Goal: Task Accomplishment & Management: Manage account settings

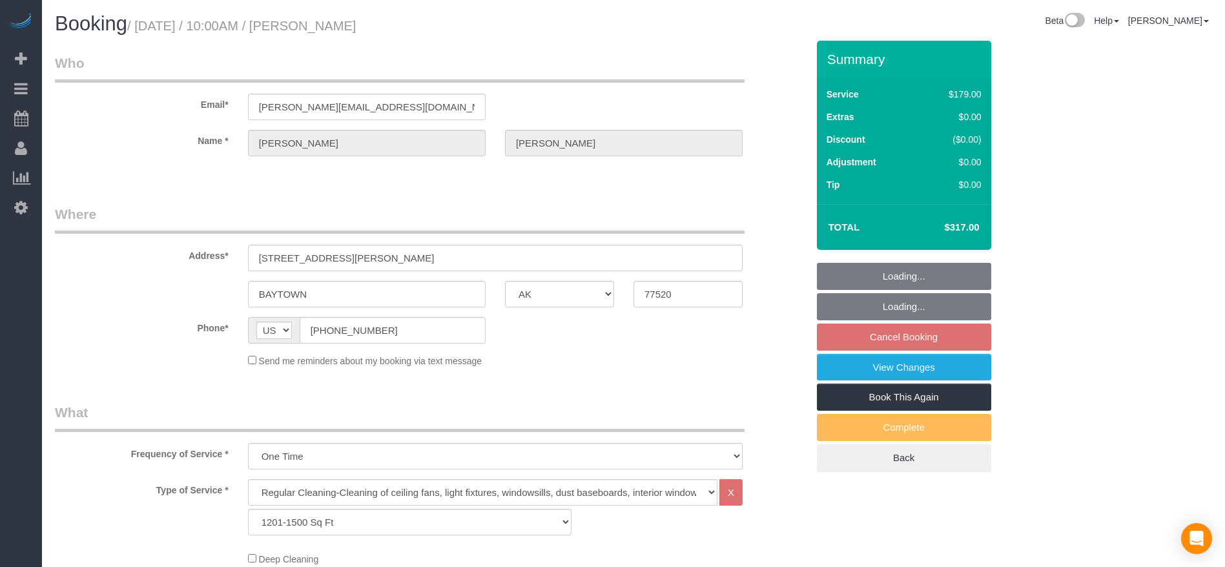
select select "[GEOGRAPHIC_DATA]"
select select "3"
select select "string:check"
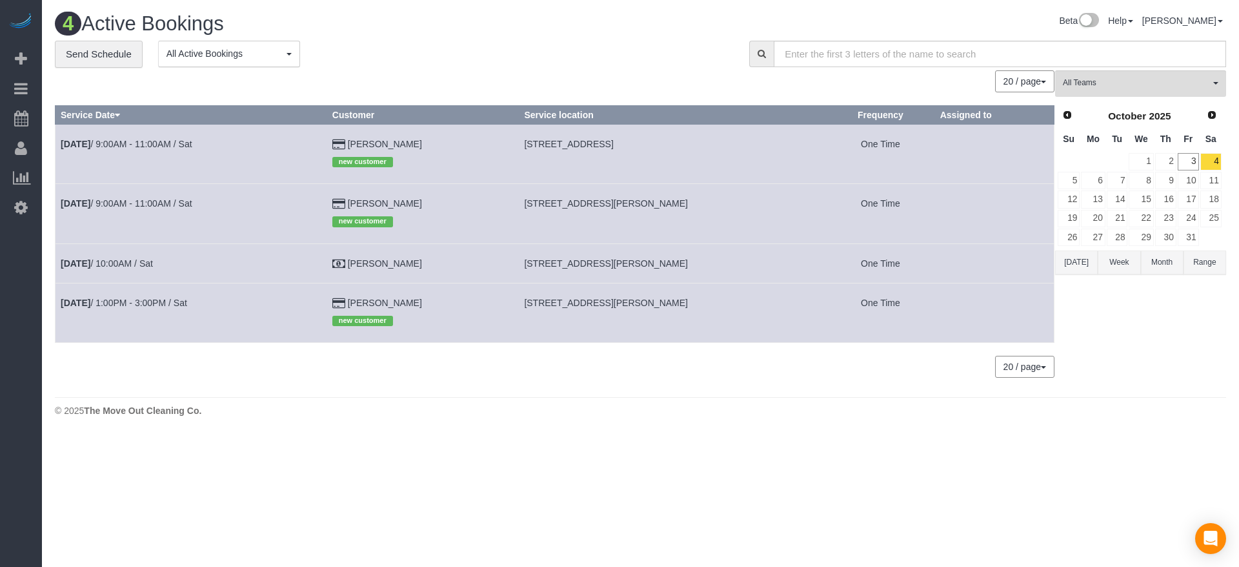
click at [1072, 270] on button "[DATE]" at bounding box center [1076, 262] width 43 height 24
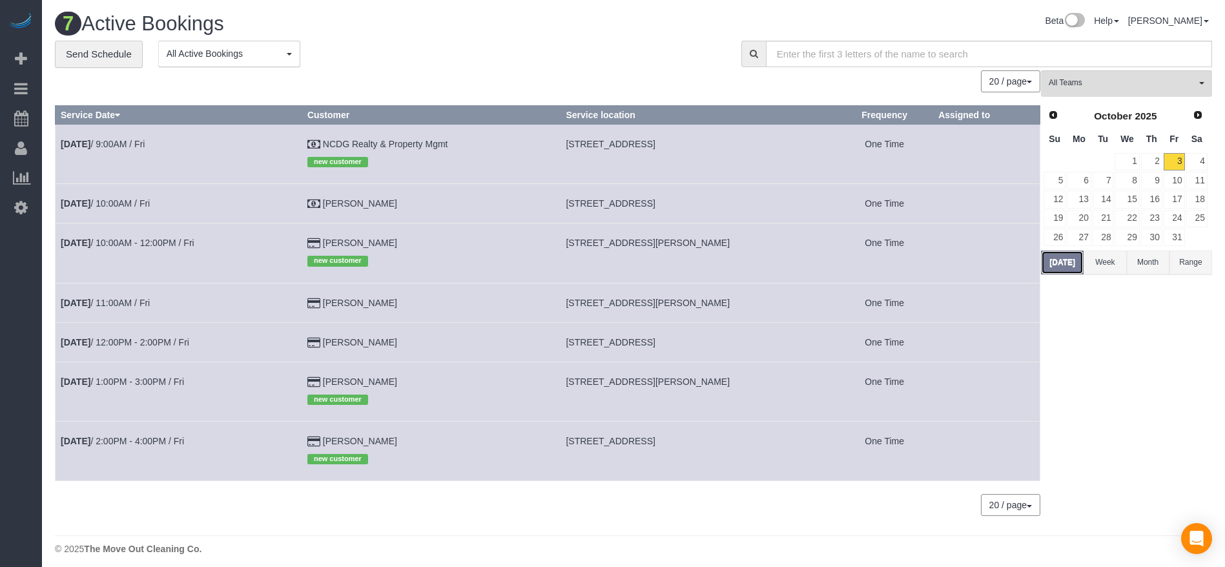
scroll to position [7, 0]
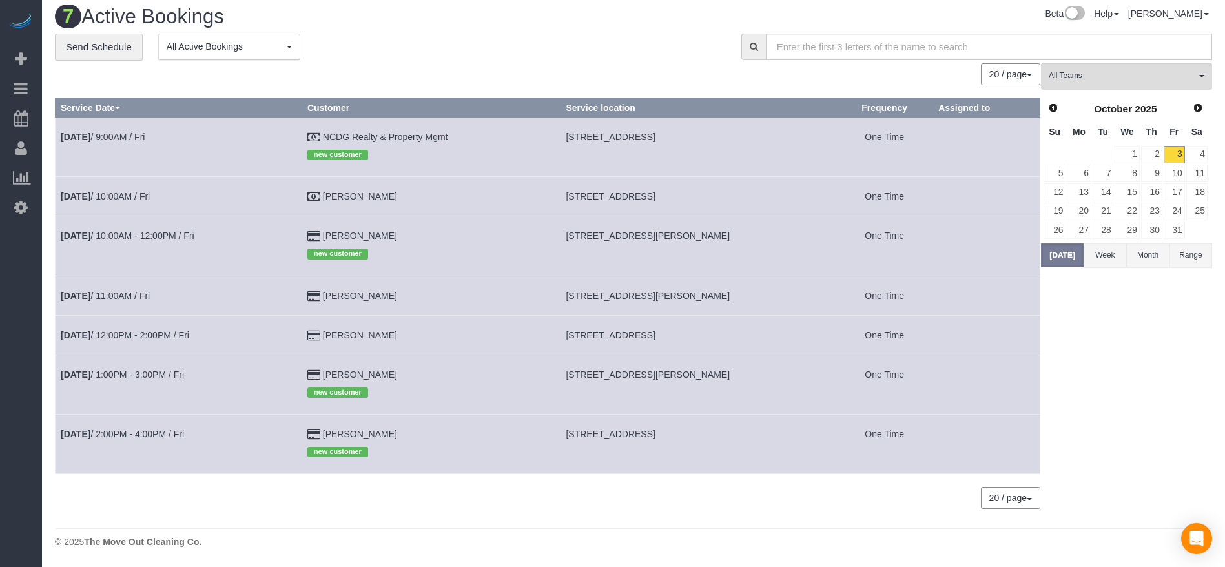
drag, startPoint x: 569, startPoint y: 232, endPoint x: 730, endPoint y: 242, distance: 161.7
click at [730, 242] on td "[STREET_ADDRESS][PERSON_NAME]" at bounding box center [698, 245] width 276 height 59
copy span "[STREET_ADDRESS][PERSON_NAME]"
click at [1202, 155] on link "4" at bounding box center [1196, 154] width 21 height 17
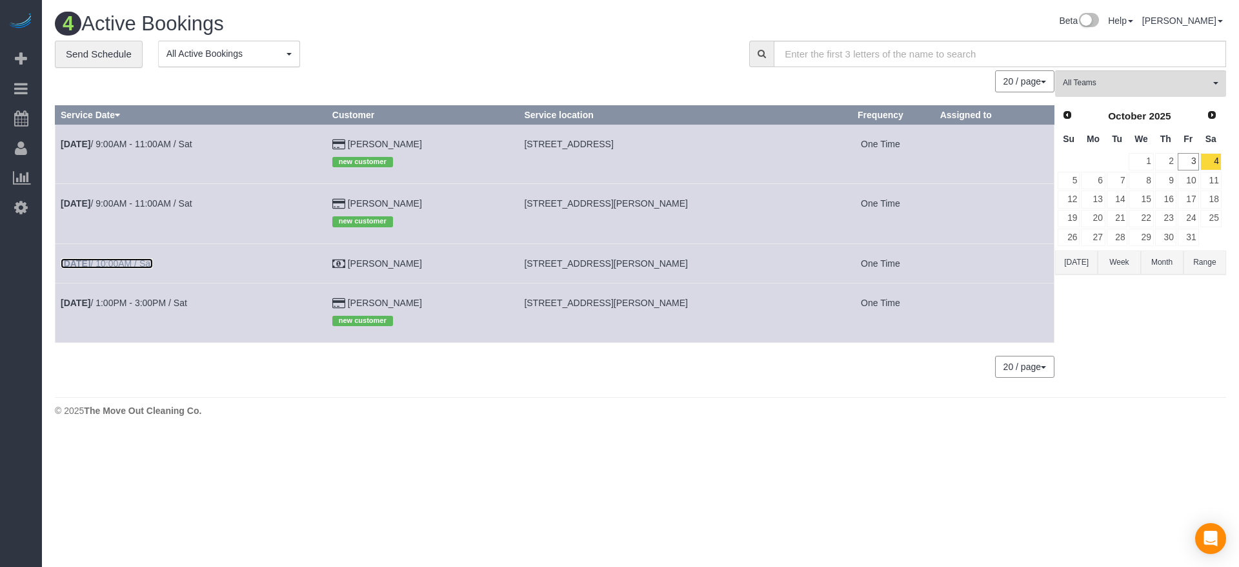
click at [134, 262] on link "[DATE] 10:00AM / Sat" at bounding box center [107, 263] width 92 height 10
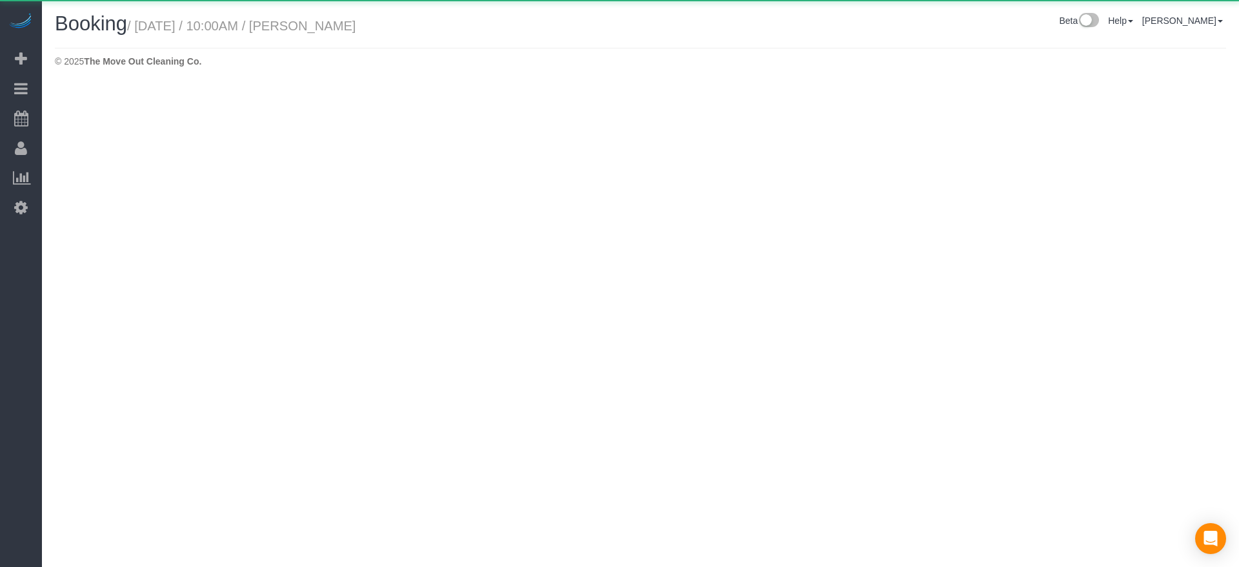
select select "[GEOGRAPHIC_DATA]"
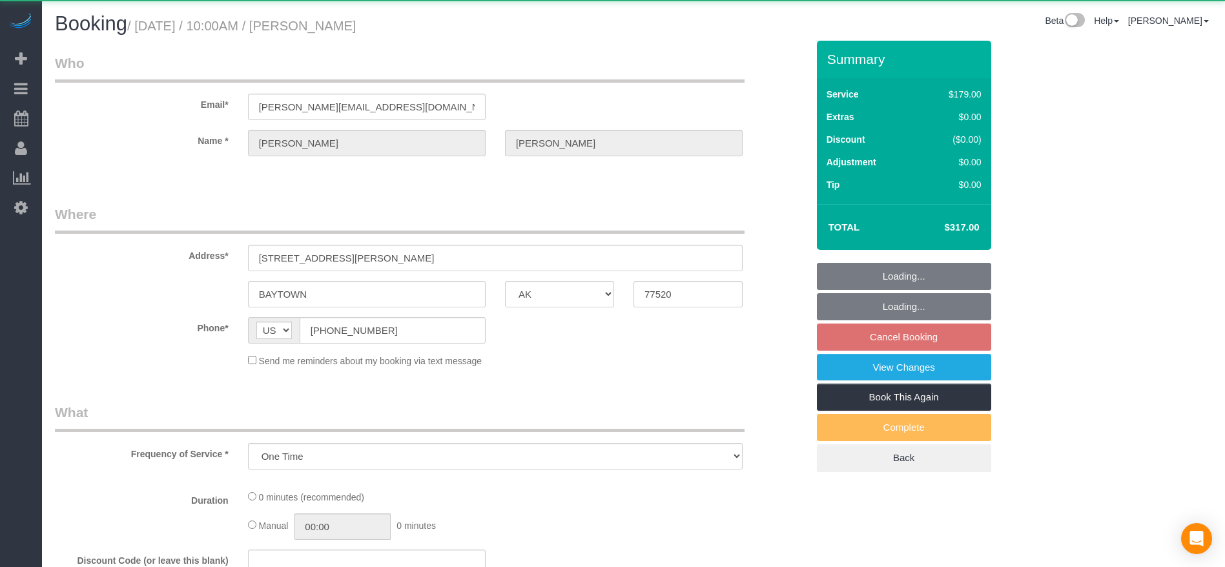
select select "object:1826"
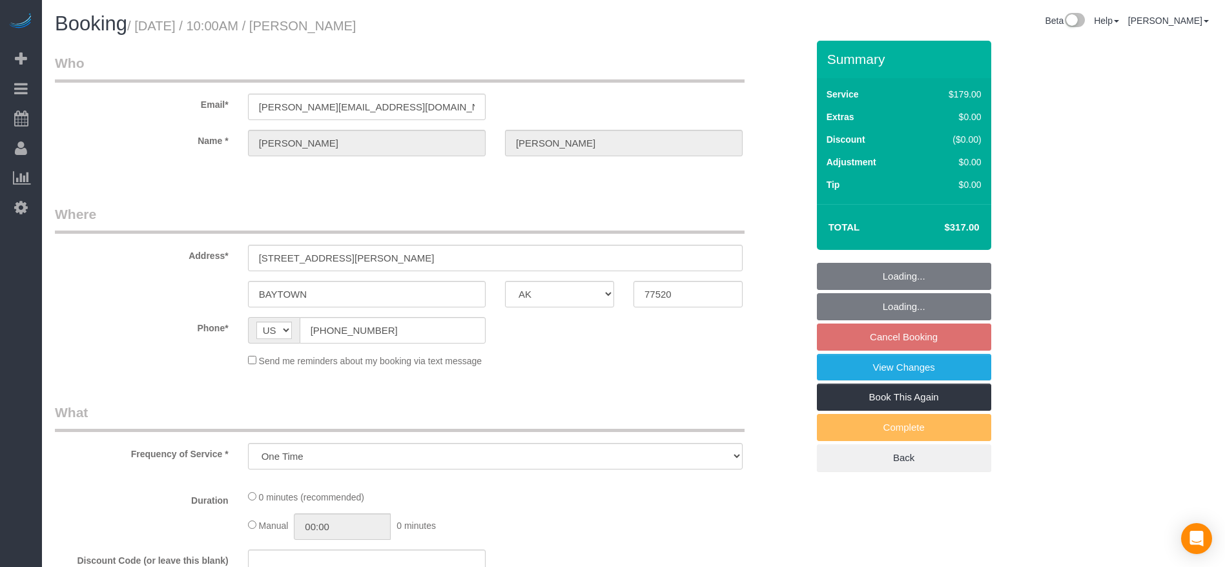
select select "3"
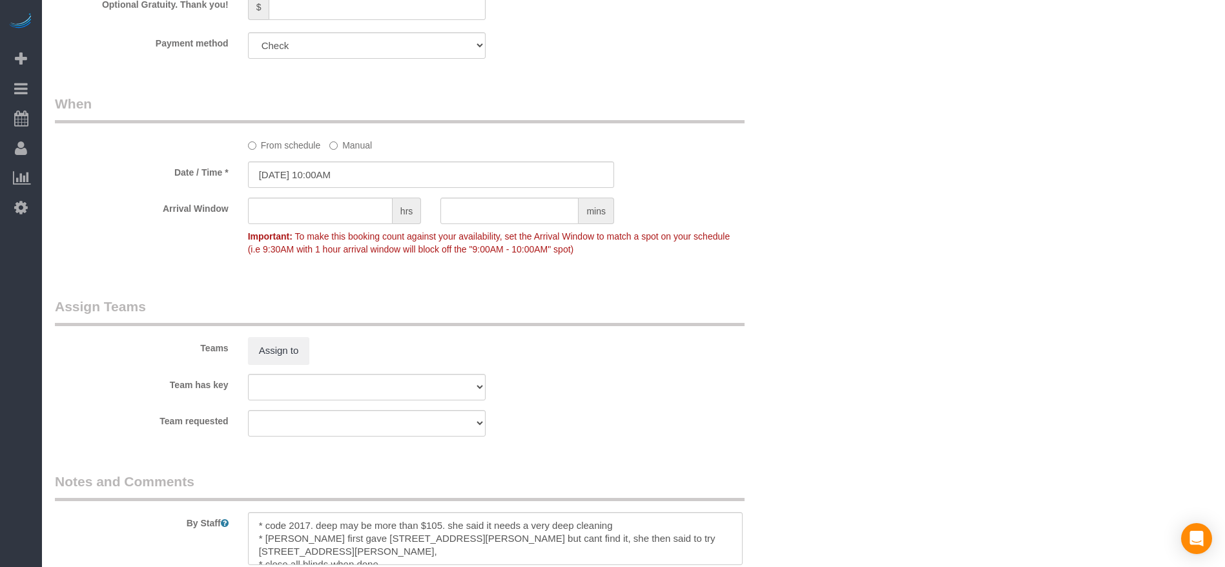
scroll to position [1321, 0]
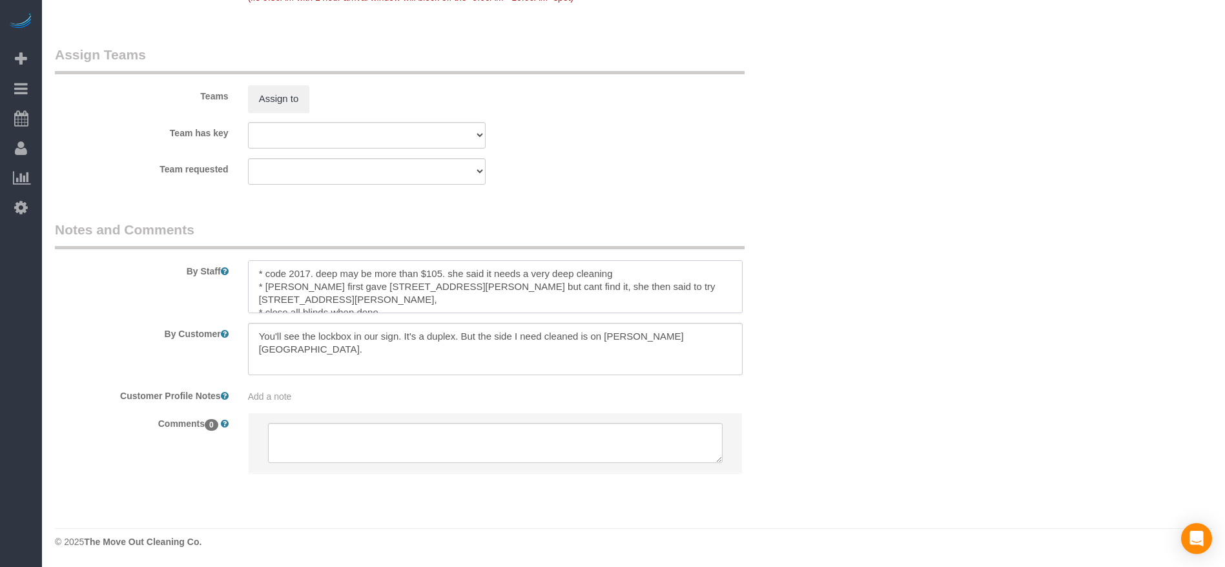
drag, startPoint x: 266, startPoint y: 272, endPoint x: 311, endPoint y: 272, distance: 44.5
click at [311, 272] on textarea at bounding box center [495, 286] width 494 height 53
drag, startPoint x: 383, startPoint y: 301, endPoint x: 256, endPoint y: 302, distance: 127.8
click at [252, 302] on textarea at bounding box center [495, 286] width 494 height 53
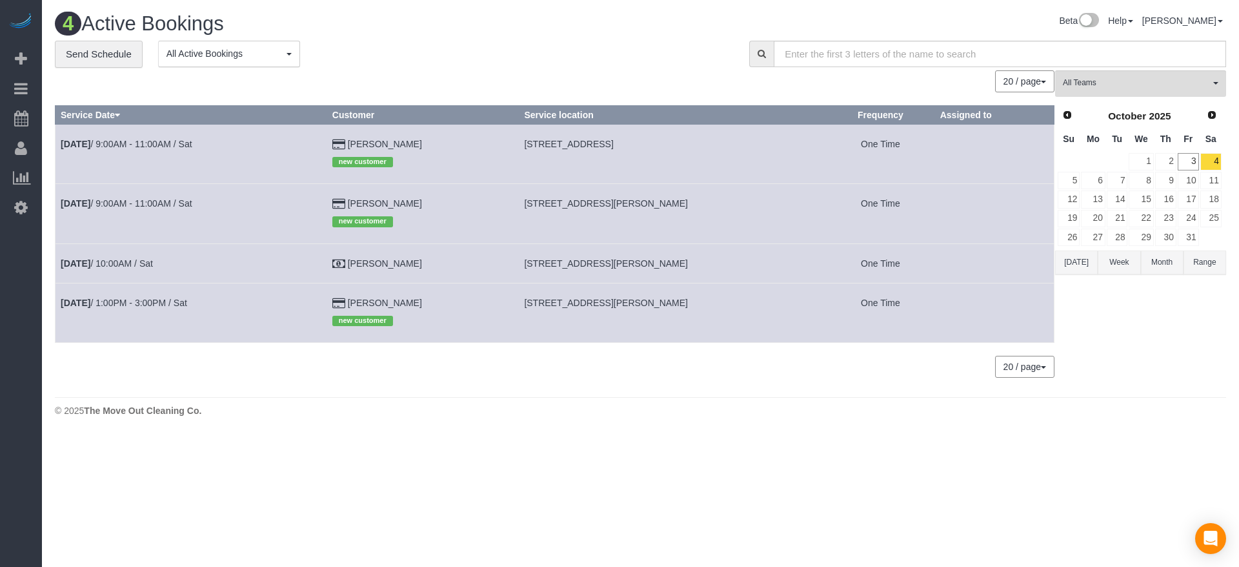
drag, startPoint x: 1080, startPoint y: 267, endPoint x: 1054, endPoint y: 265, distance: 25.9
click at [1080, 267] on button "[DATE]" at bounding box center [1076, 262] width 43 height 24
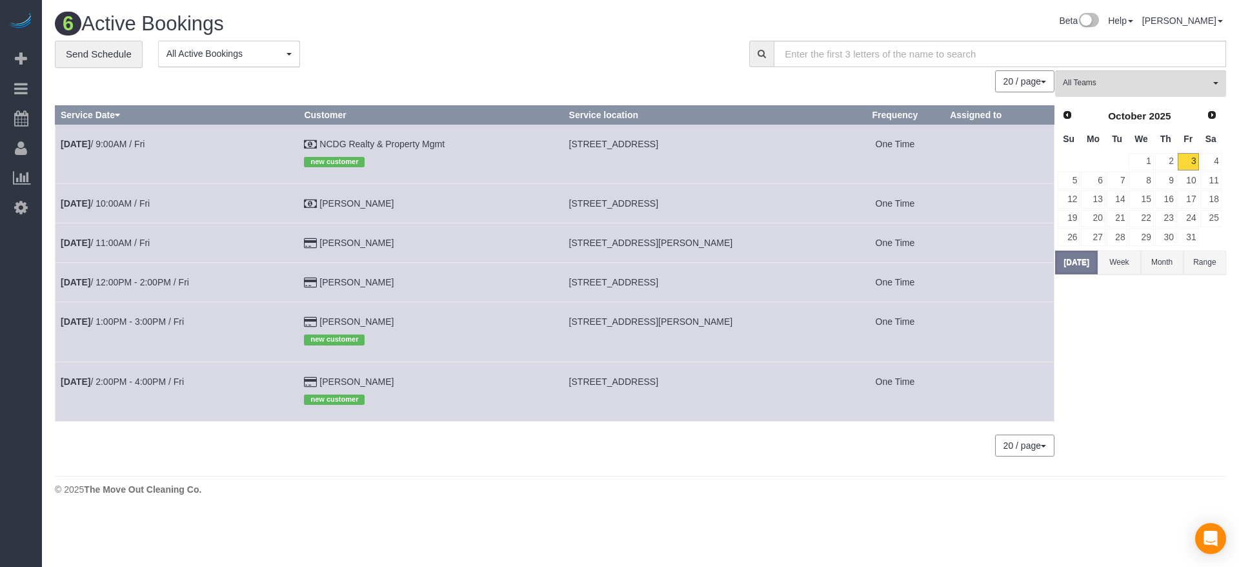
drag, startPoint x: 574, startPoint y: 282, endPoint x: 705, endPoint y: 283, distance: 131.0
click at [658, 283] on span "[STREET_ADDRESS]" at bounding box center [613, 282] width 89 height 10
click at [1207, 158] on link "4" at bounding box center [1211, 161] width 21 height 17
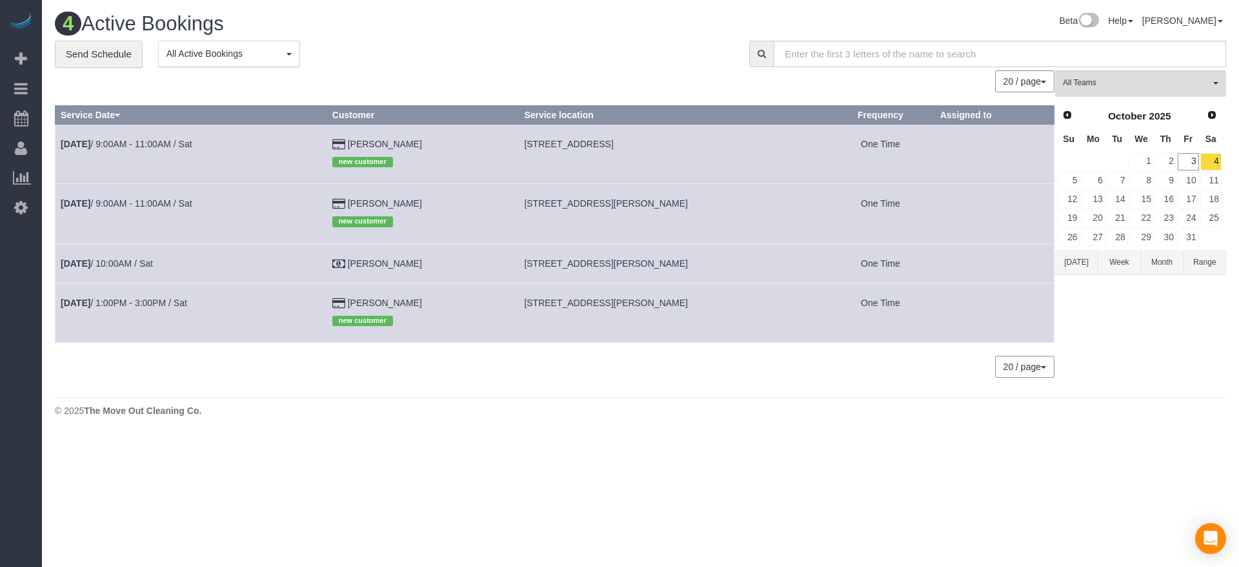
click at [1075, 265] on button "[DATE]" at bounding box center [1076, 262] width 43 height 24
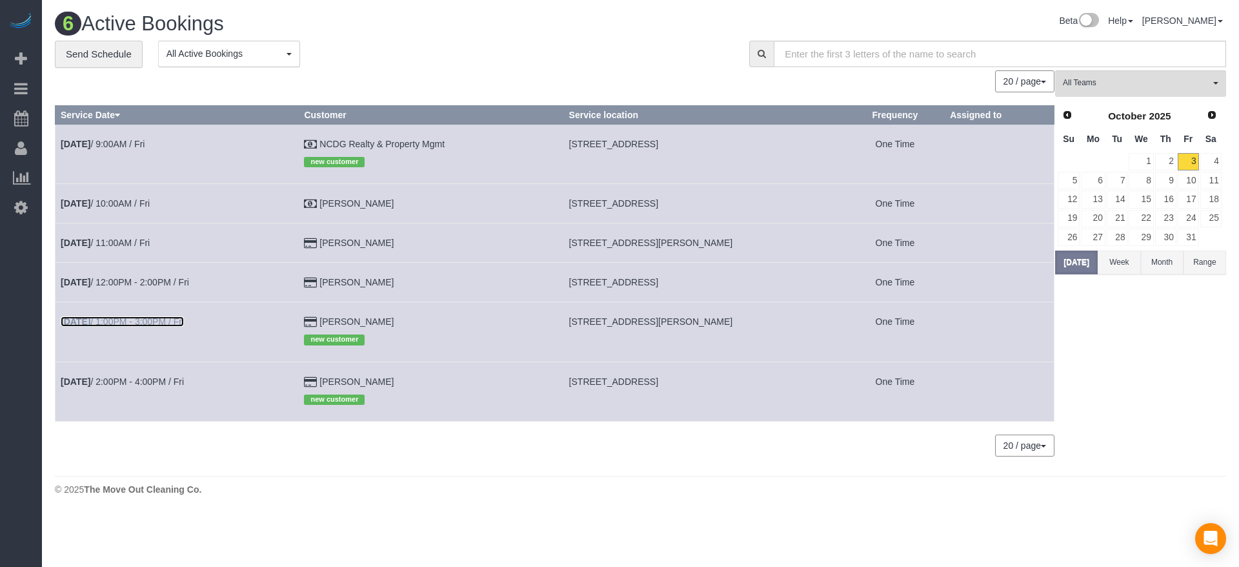
click at [139, 322] on link "[DATE] 1:00PM - 3:00PM / Fri" at bounding box center [122, 321] width 123 height 10
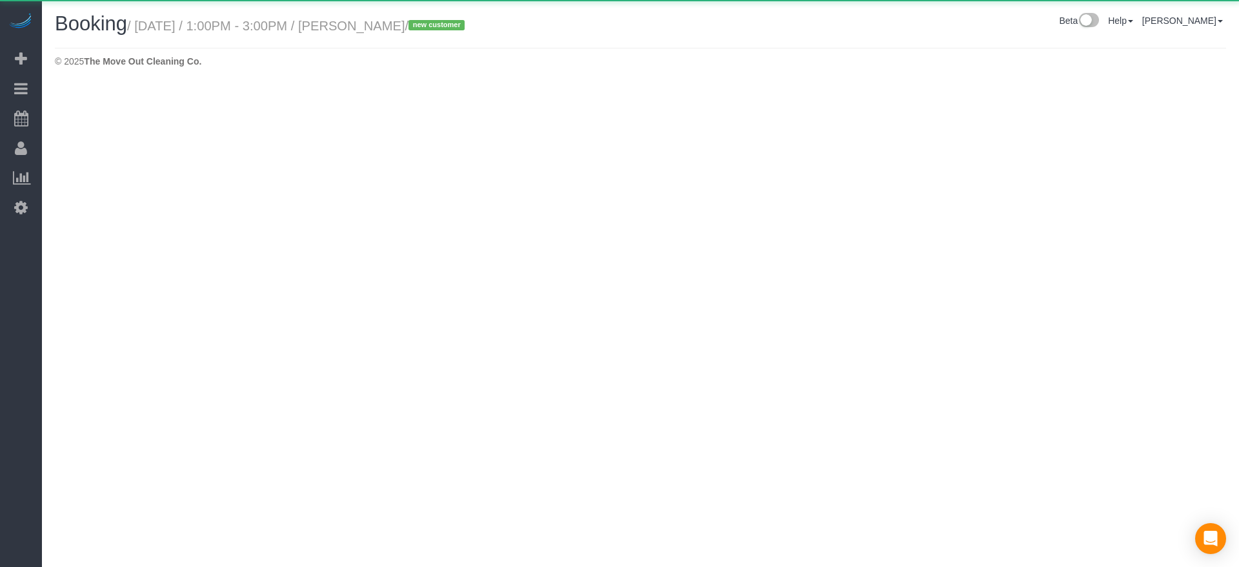
select select "[GEOGRAPHIC_DATA]"
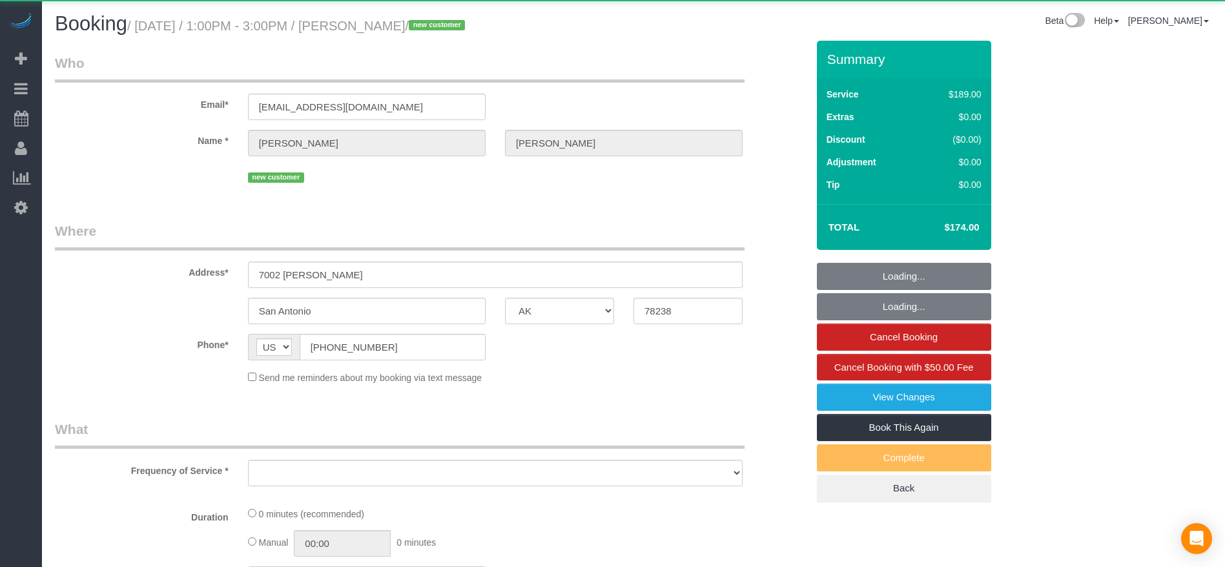
select select "object:2530"
select select "string:fspay-a4b9d2d4-8780-44c1-9e59-7d4535935db5"
select select "3"
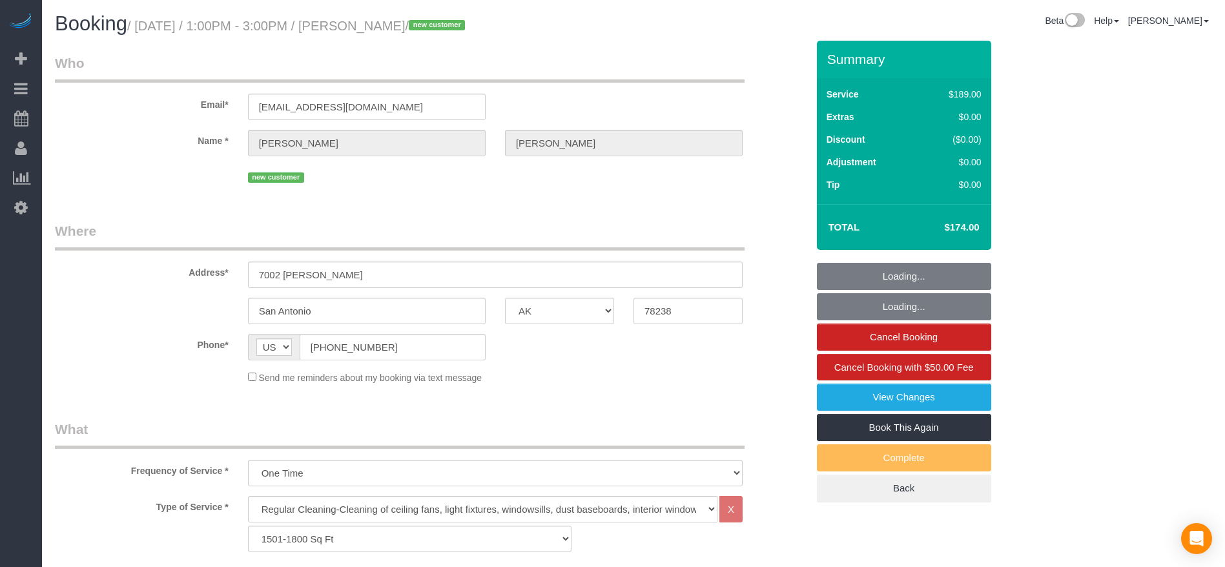
select select "object:2617"
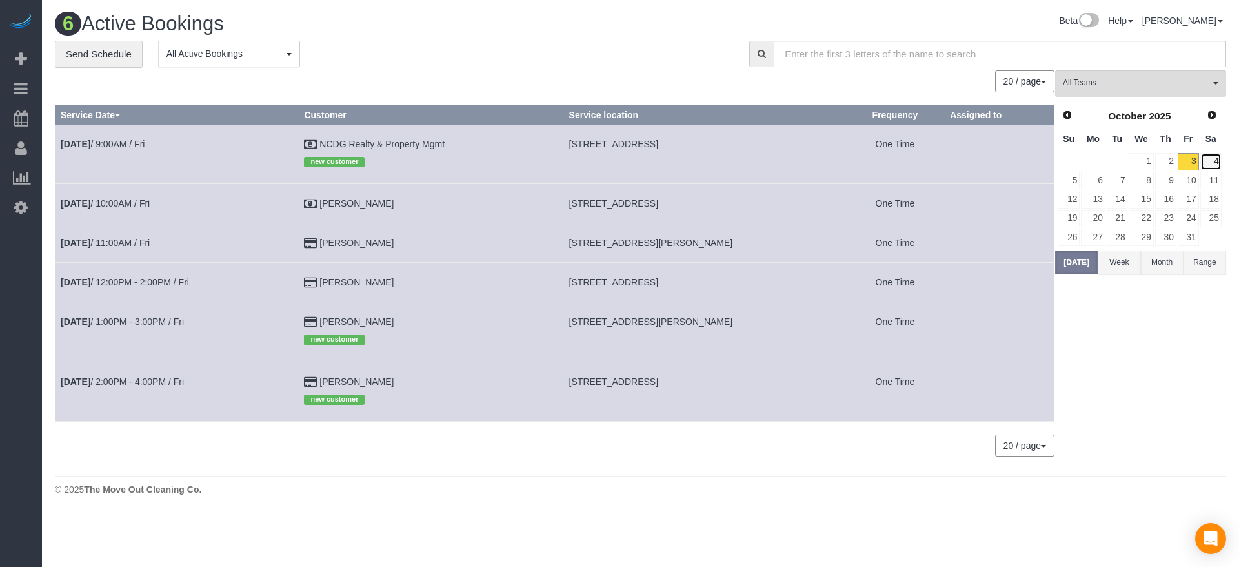
click at [1218, 165] on link "4" at bounding box center [1211, 161] width 21 height 17
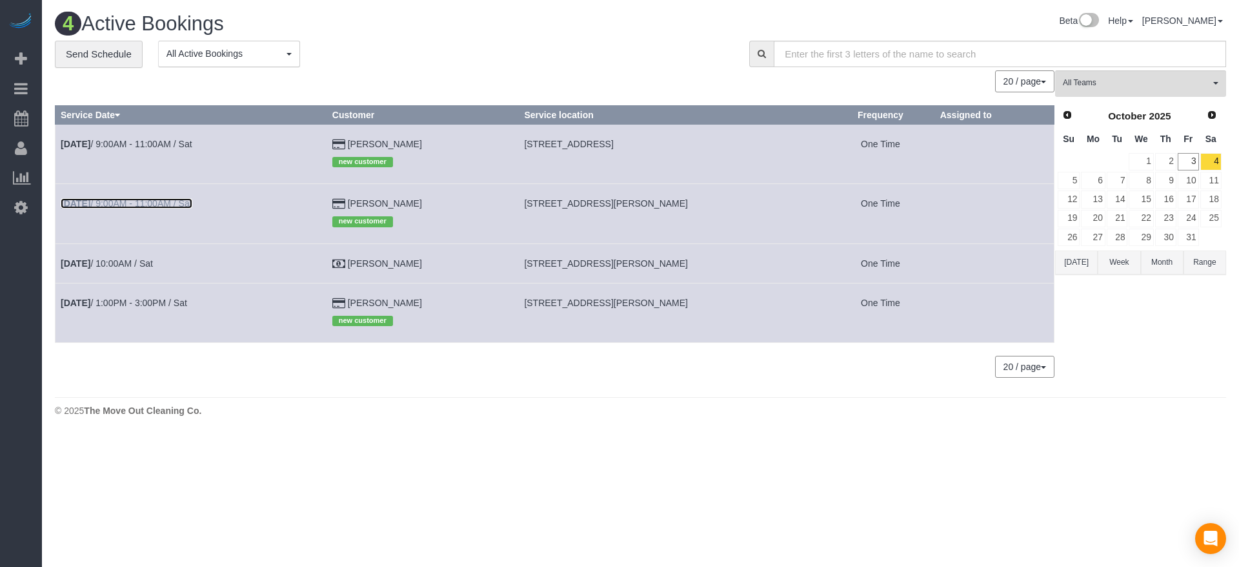
click at [187, 201] on link "[DATE] 9:00AM - 11:00AM / Sat" at bounding box center [127, 203] width 132 height 10
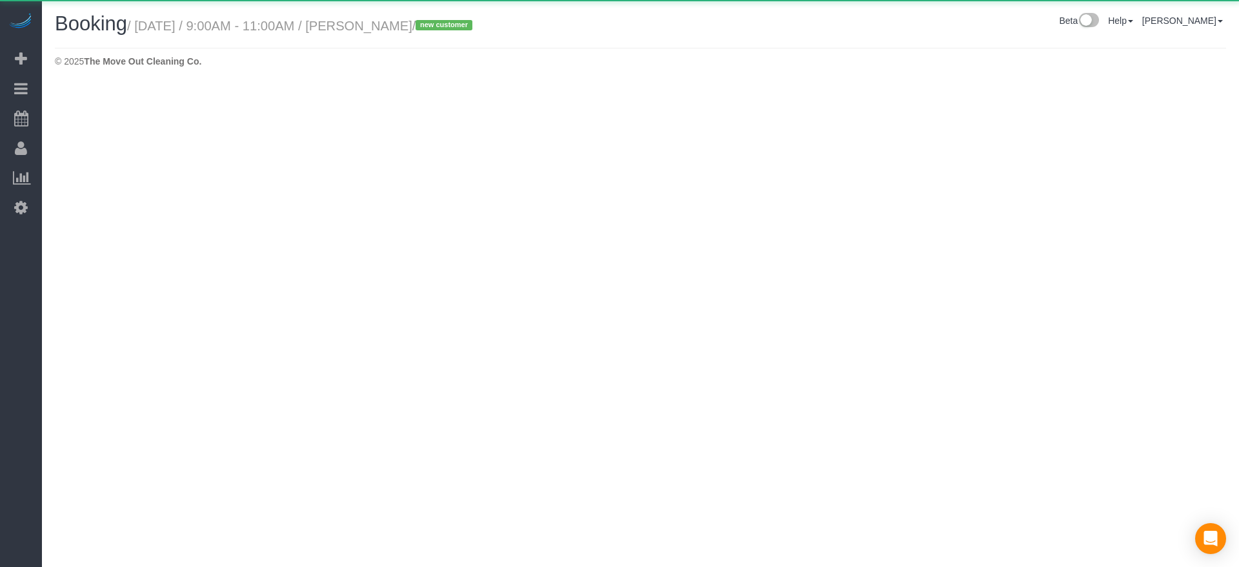
select select "[GEOGRAPHIC_DATA]"
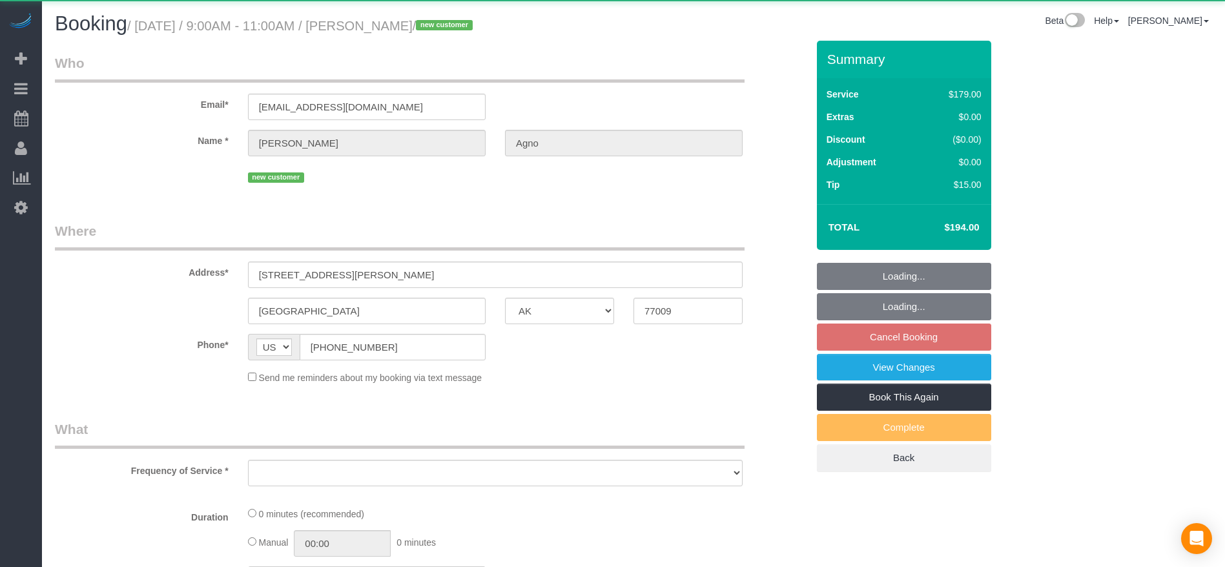
select select "object:3136"
select select "string:fspay-0f896390-9afd-4ccd-b734-08480d85f77c"
select select "3"
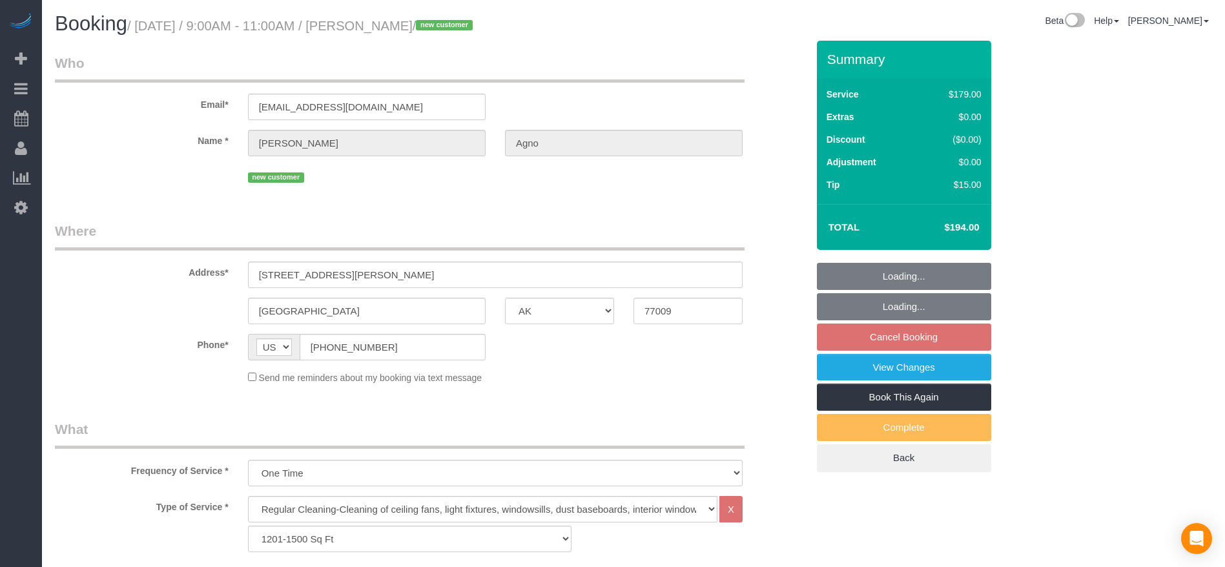
select select "object:3223"
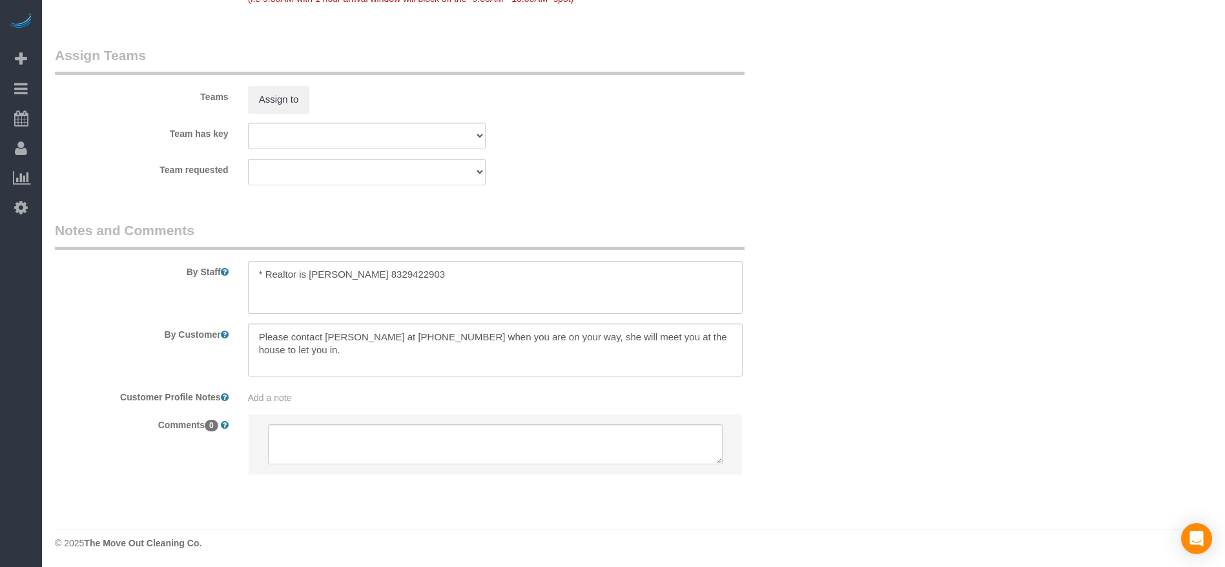
scroll to position [1338, 0]
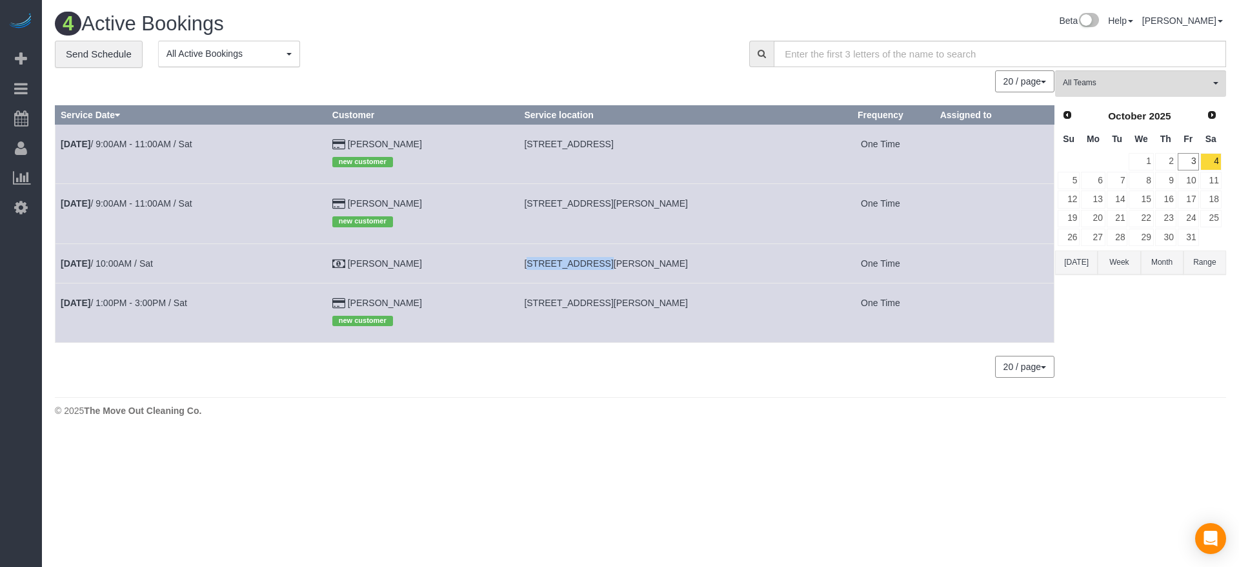
drag, startPoint x: 508, startPoint y: 263, endPoint x: 574, endPoint y: 271, distance: 66.4
click at [574, 271] on td "[STREET_ADDRESS][PERSON_NAME]" at bounding box center [673, 262] width 308 height 39
copy span "[STREET_ADDRESS][PERSON_NAME]"
click at [1084, 260] on button "[DATE]" at bounding box center [1076, 262] width 43 height 24
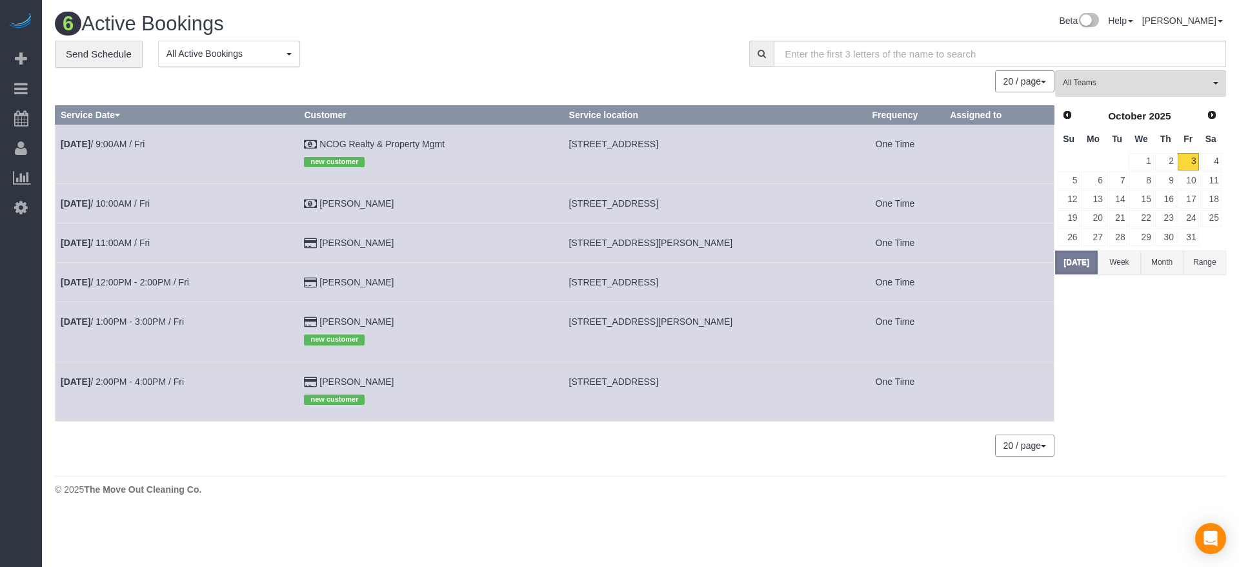
drag, startPoint x: 574, startPoint y: 382, endPoint x: 738, endPoint y: 380, distance: 164.0
click at [738, 380] on td "[STREET_ADDRESS]" at bounding box center [705, 391] width 282 height 59
copy span "[STREET_ADDRESS]"
click at [1072, 263] on button "[DATE]" at bounding box center [1076, 262] width 43 height 24
drag, startPoint x: 572, startPoint y: 240, endPoint x: 780, endPoint y: 246, distance: 207.9
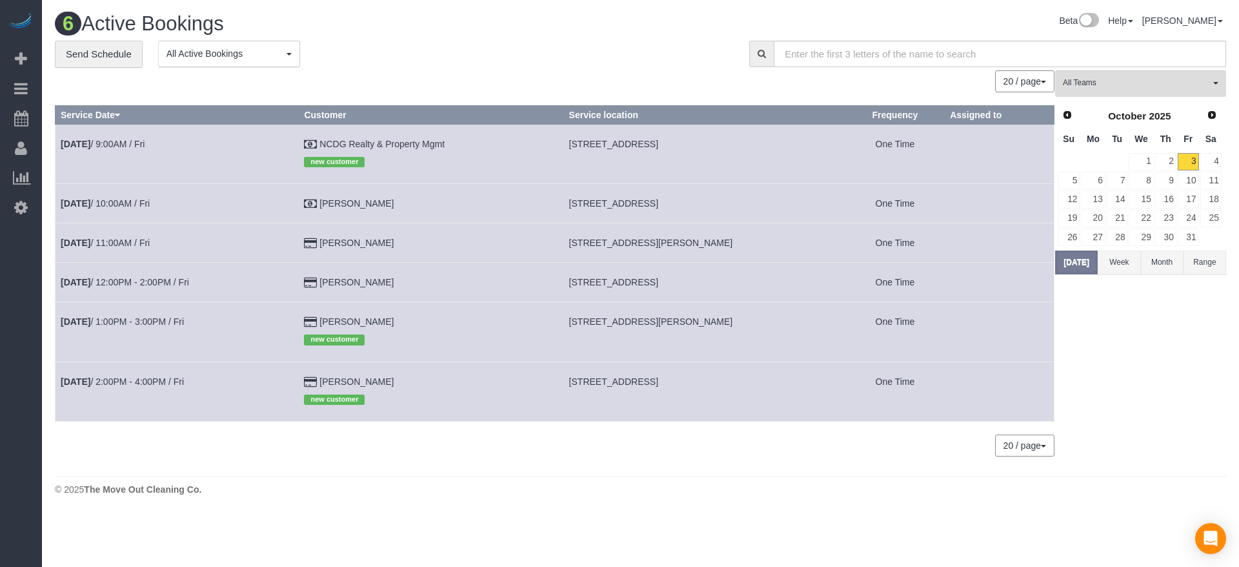
click at [785, 248] on td "[STREET_ADDRESS][PERSON_NAME]" at bounding box center [705, 242] width 282 height 39
copy span "[STREET_ADDRESS][PERSON_NAME]"
